Goal: Task Accomplishment & Management: Use online tool/utility

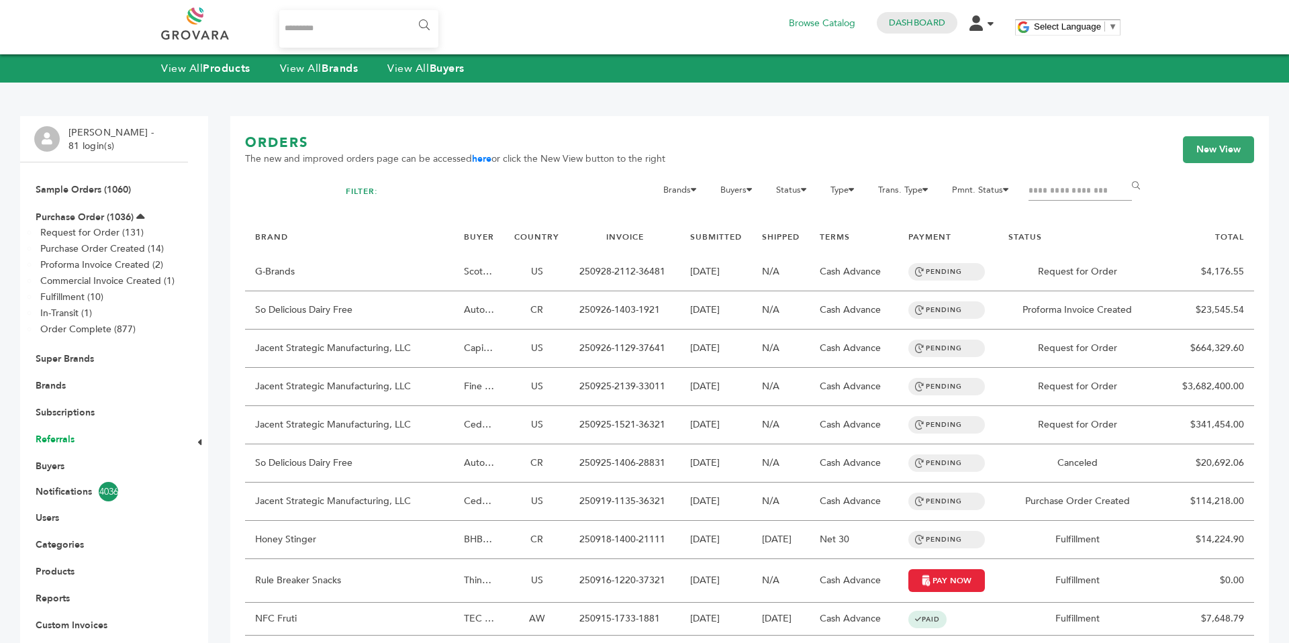
click at [58, 440] on link "Referrals" at bounding box center [55, 439] width 39 height 13
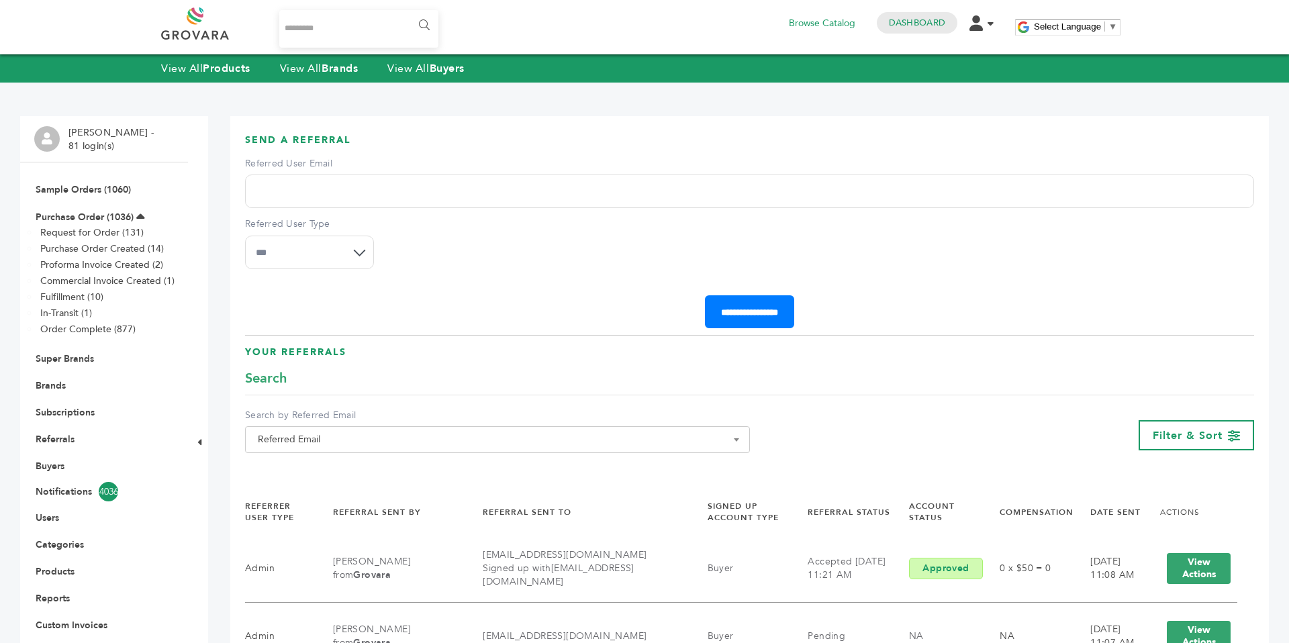
click at [82, 401] on li "Subscriptions" at bounding box center [104, 412] width 140 height 27
click at [82, 406] on li "Subscriptions" at bounding box center [104, 412] width 140 height 27
click at [82, 409] on link "Subscriptions" at bounding box center [65, 412] width 59 height 13
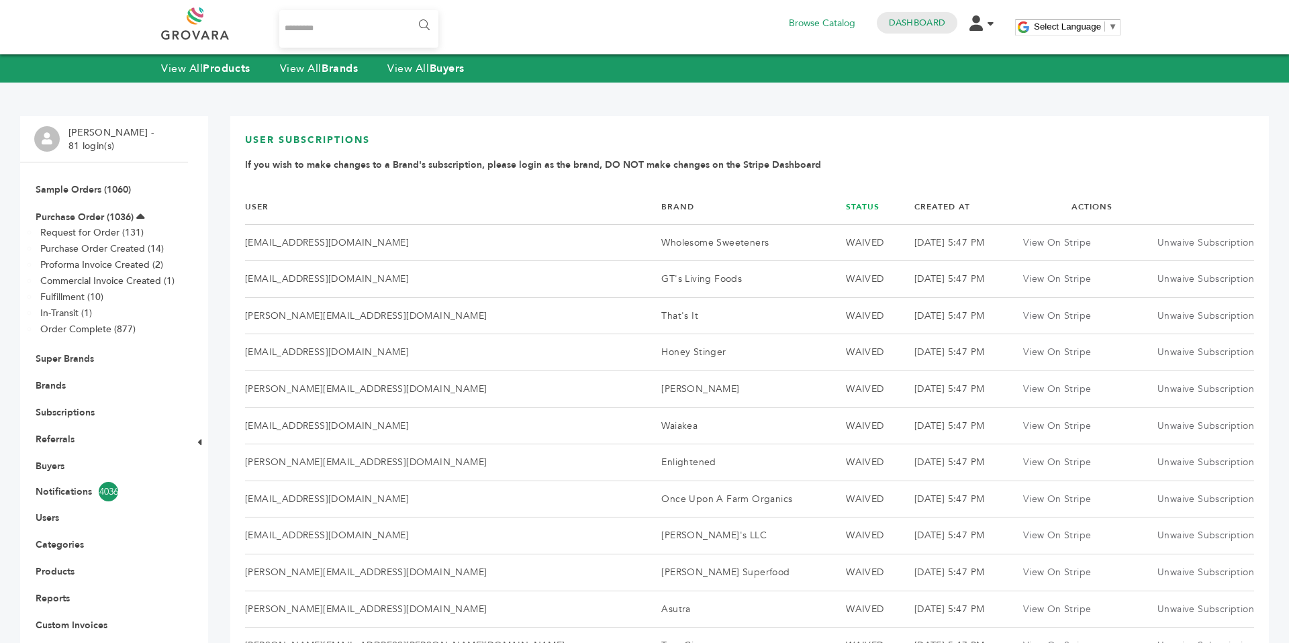
click at [846, 206] on link "Status" at bounding box center [863, 206] width 34 height 11
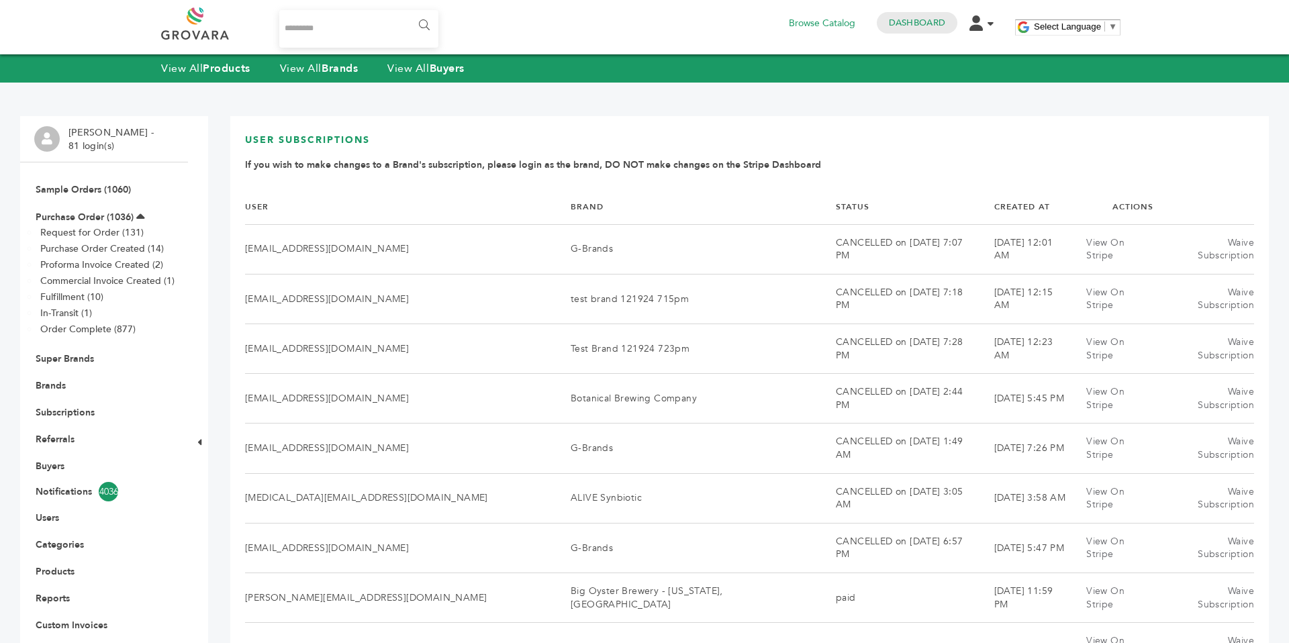
click at [836, 206] on link "Status" at bounding box center [853, 206] width 34 height 11
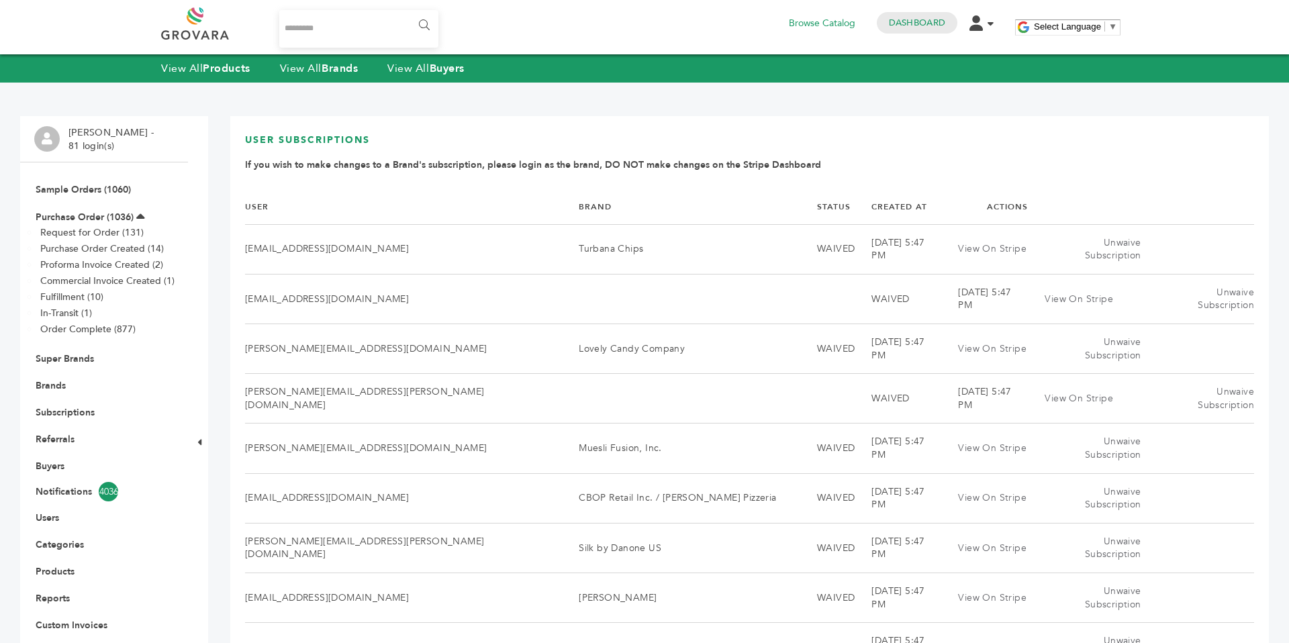
click at [800, 206] on th "Status" at bounding box center [827, 207] width 54 height 34
click at [817, 208] on link "Status" at bounding box center [834, 206] width 34 height 11
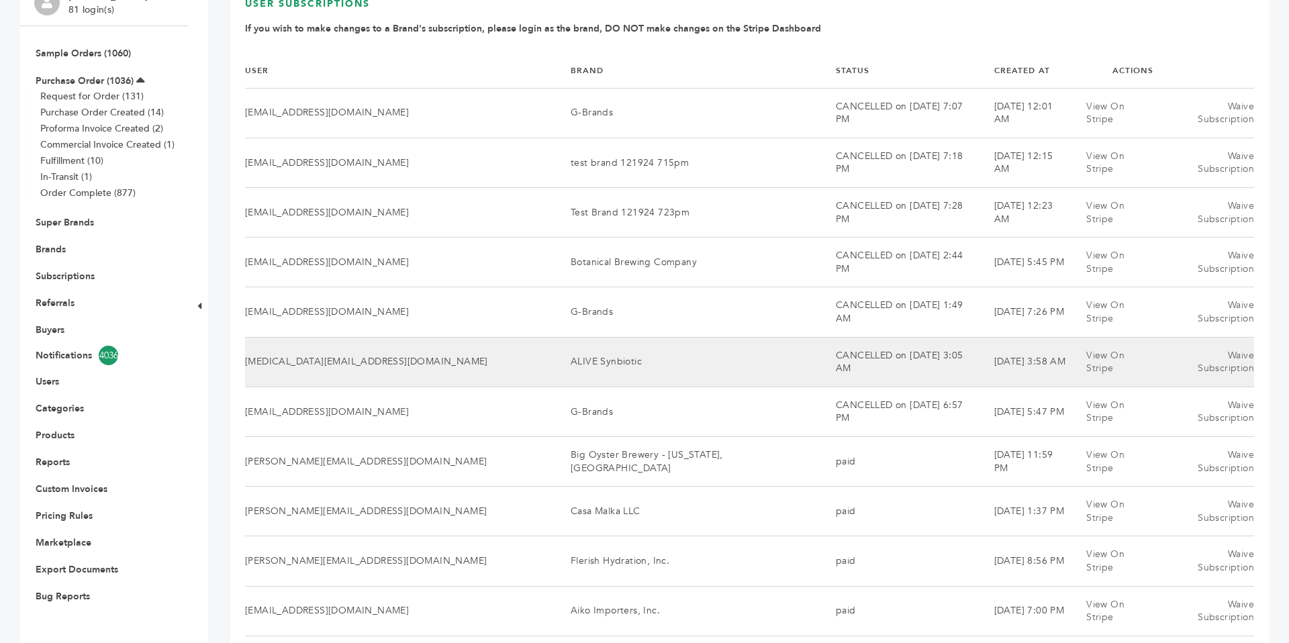
scroll to position [144, 0]
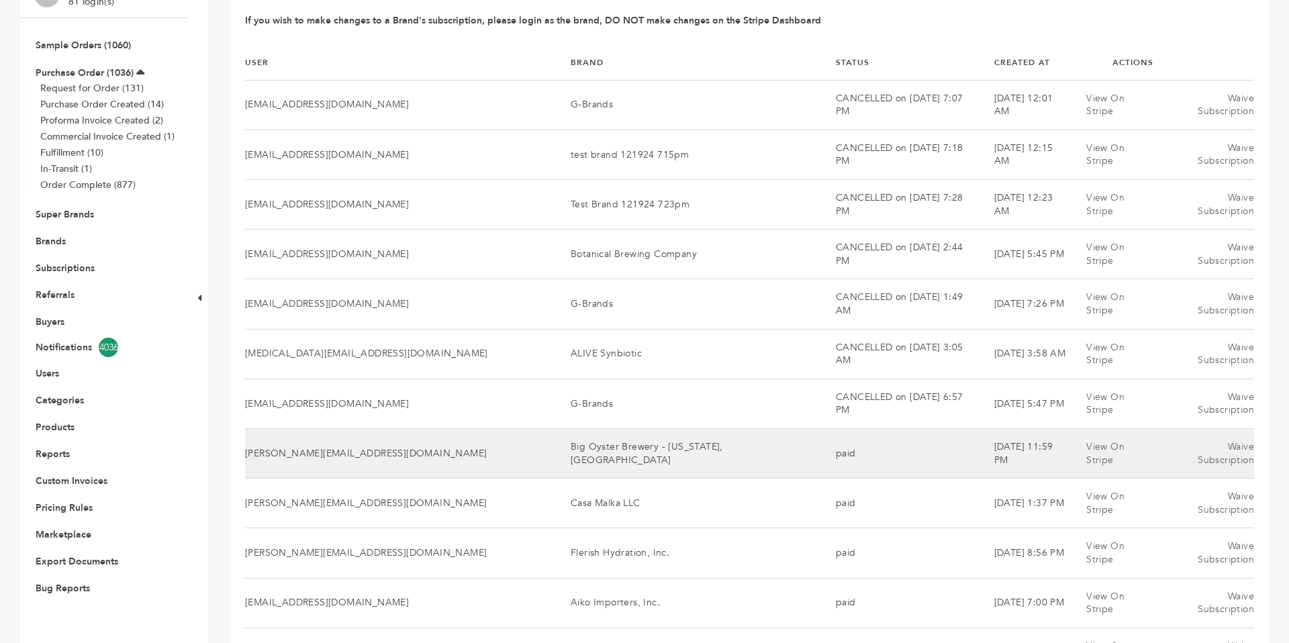
drag, startPoint x: 498, startPoint y: 352, endPoint x: 644, endPoint y: 361, distance: 146.0
click at [644, 428] on td "Big Oyster Brewery - [US_STATE], [GEOGRAPHIC_DATA]" at bounding box center [686, 453] width 265 height 50
copy td "Big Oyster Brewery - [US_STATE], [GEOGRAPHIC_DATA]"
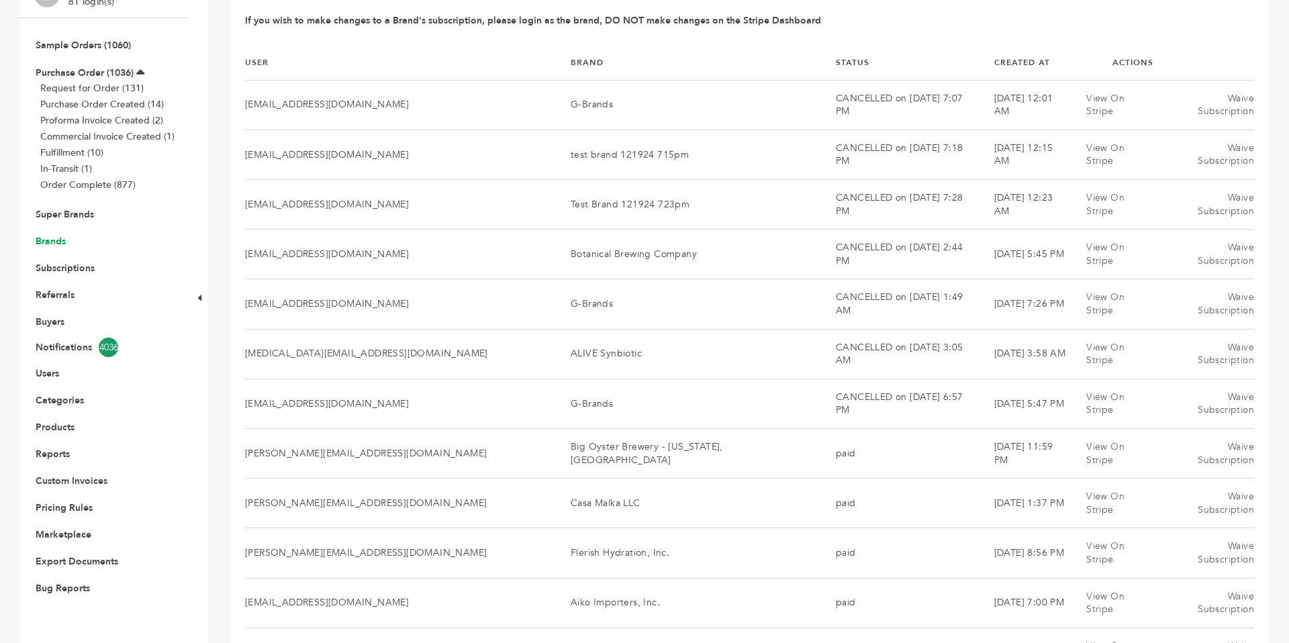
click at [51, 237] on link "Brands" at bounding box center [51, 241] width 30 height 13
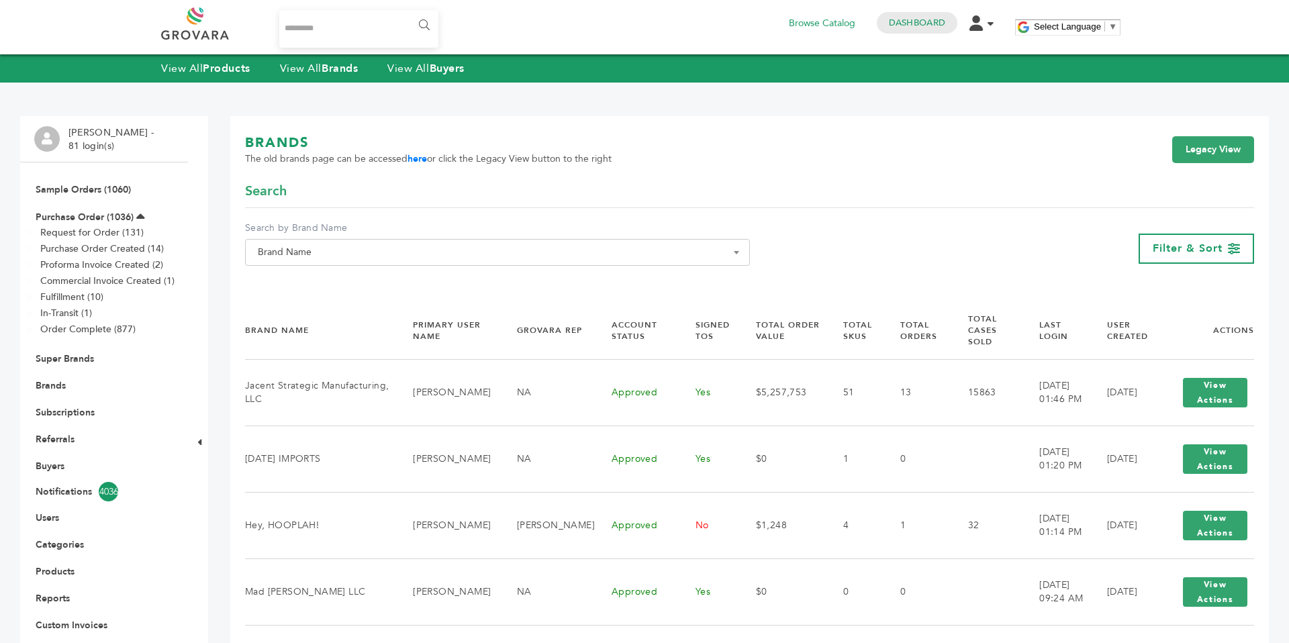
click at [427, 258] on span "Brand Name" at bounding box center [497, 252] width 490 height 19
click at [385, 284] on input "Search" at bounding box center [497, 277] width 498 height 17
paste input "**********"
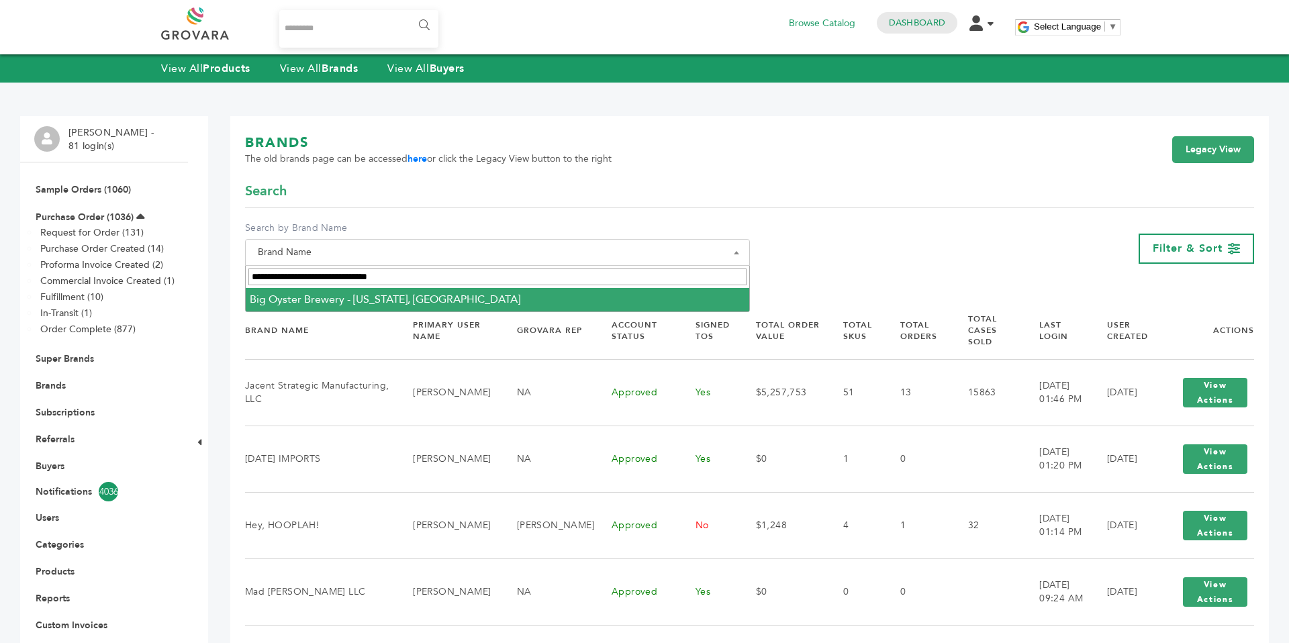
type input "**********"
select select "**********"
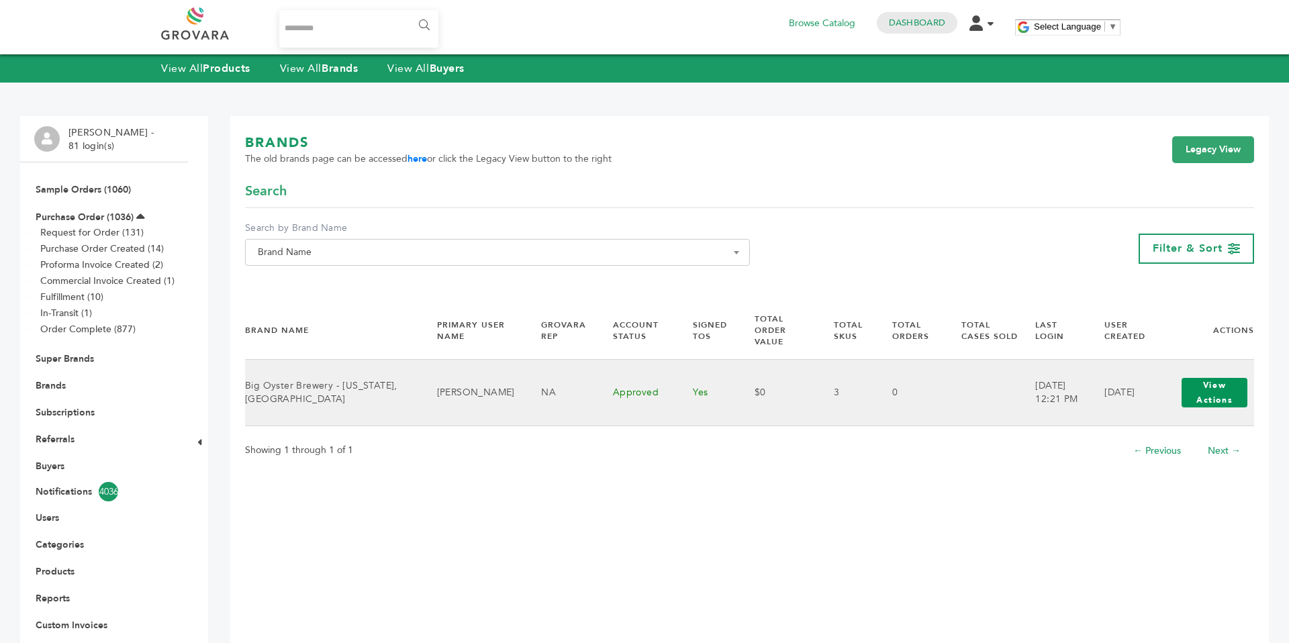
click at [1182, 381] on button "View Actions" at bounding box center [1215, 393] width 66 height 30
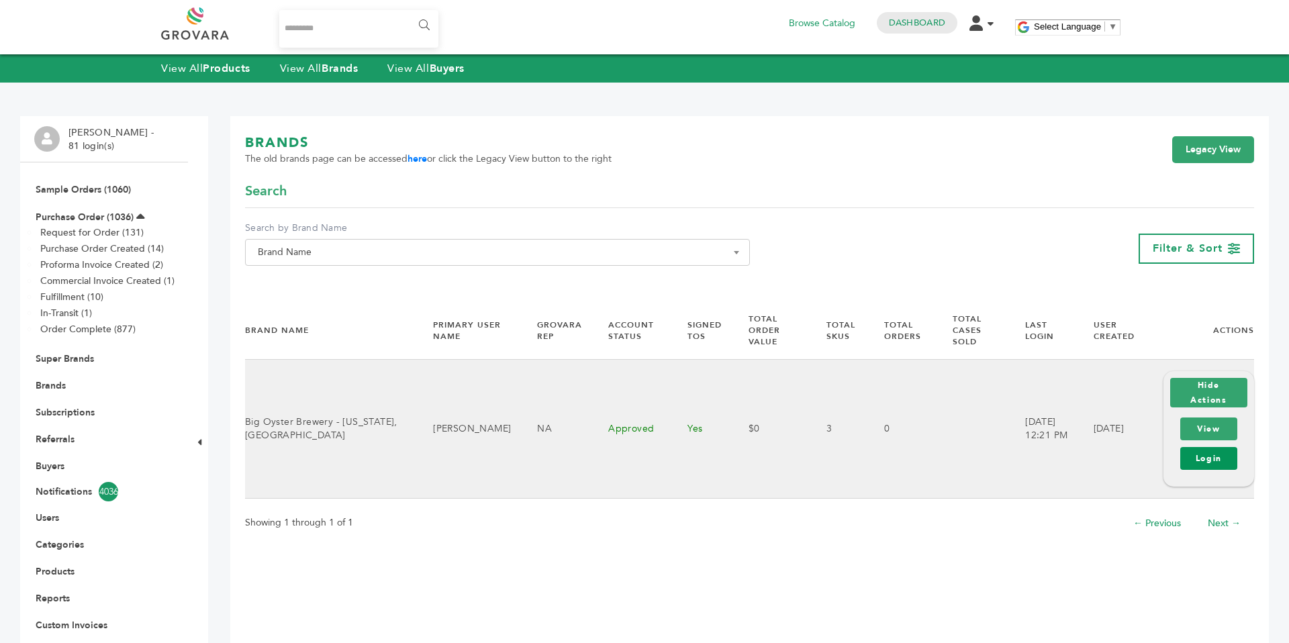
click at [1194, 447] on link "Login" at bounding box center [1208, 458] width 57 height 23
